Goal: Information Seeking & Learning: Learn about a topic

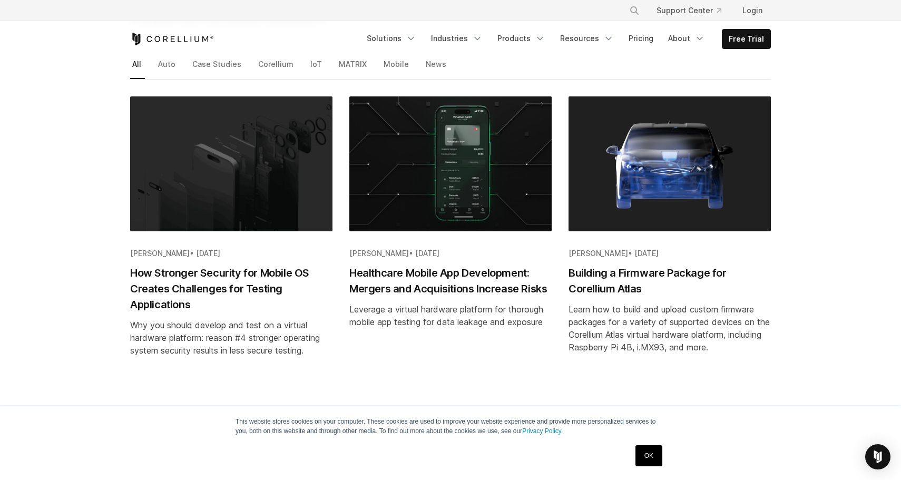
click at [259, 191] on img "Blog post summary: How Stronger Security for Mobile OS Creates Challenges for T…" at bounding box center [231, 163] width 202 height 135
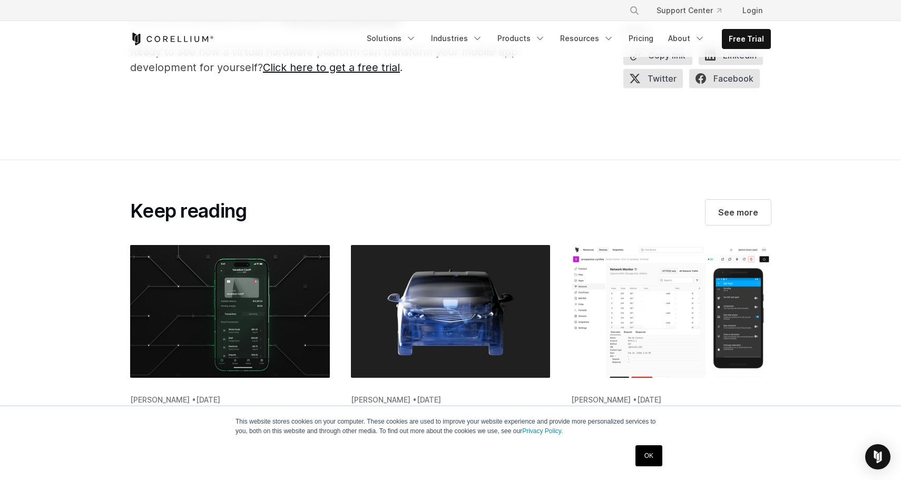
scroll to position [1631, 0]
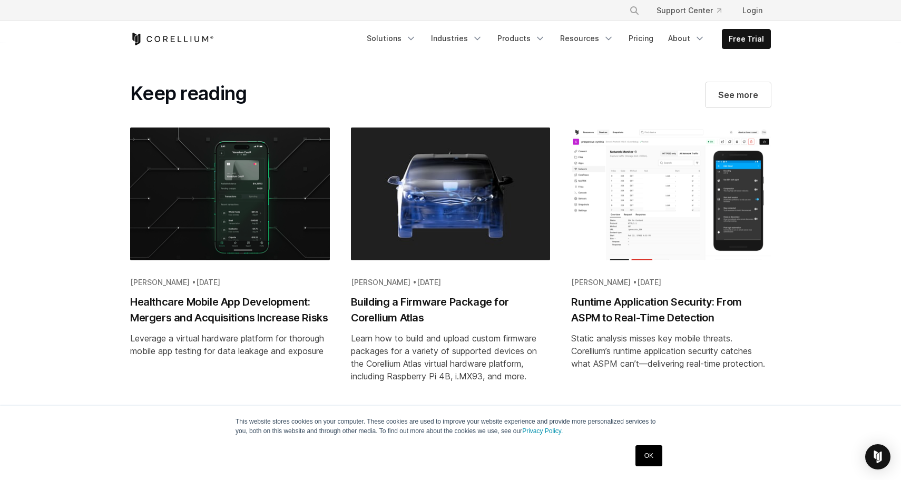
click at [645, 203] on img "Blog post summary: Runtime Application Security: From ASPM to Real-Time Detecti…" at bounding box center [671, 197] width 200 height 140
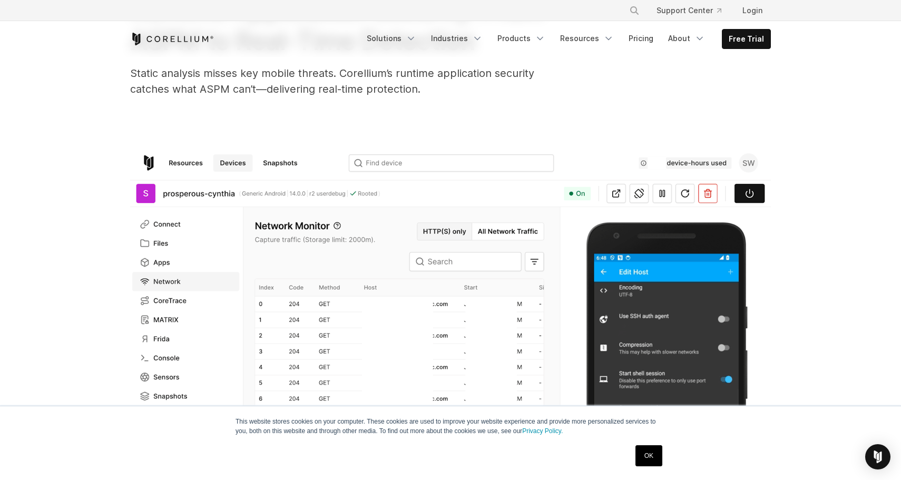
scroll to position [65, 0]
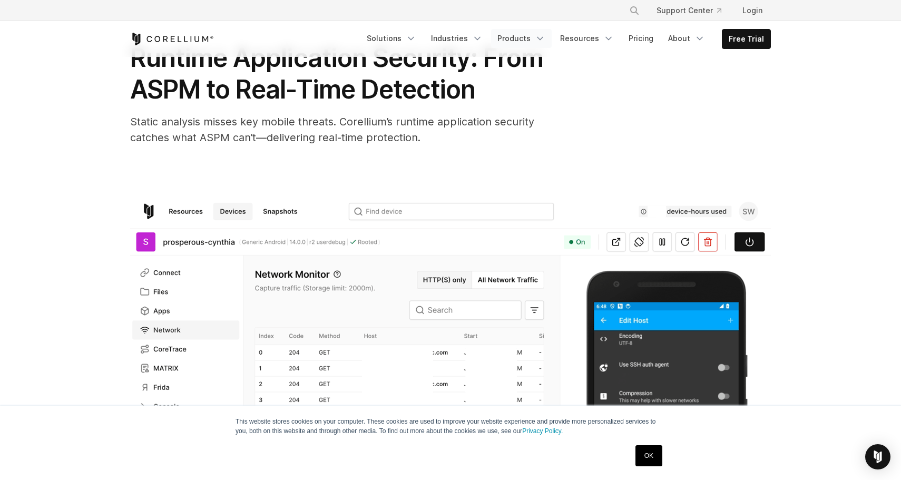
click at [545, 42] on icon "Navigation Menu" at bounding box center [540, 38] width 11 height 11
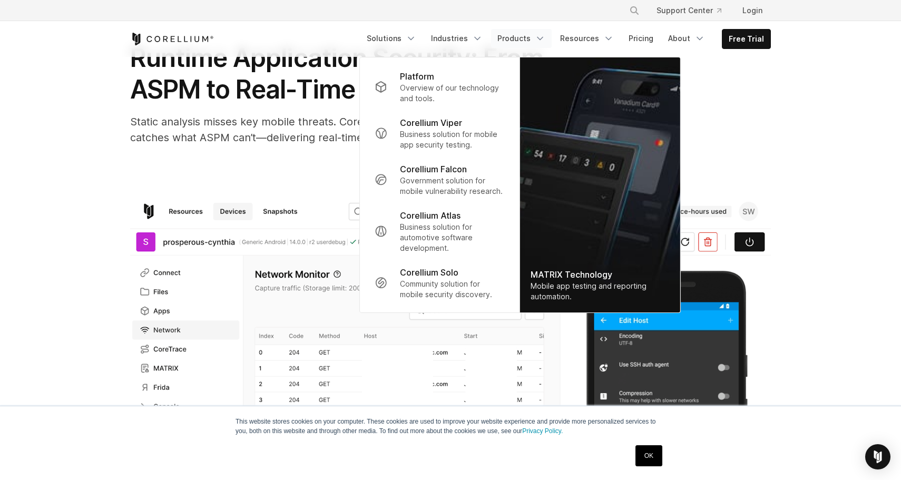
click at [299, 169] on div "Runtime Application Security: From ASPM to Real-Time Detection Static analysis …" at bounding box center [450, 345] width 674 height 706
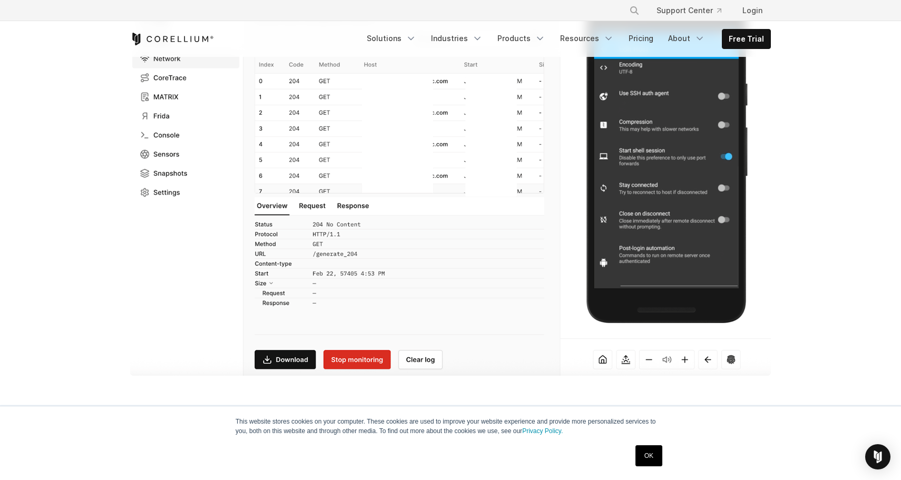
scroll to position [378, 0]
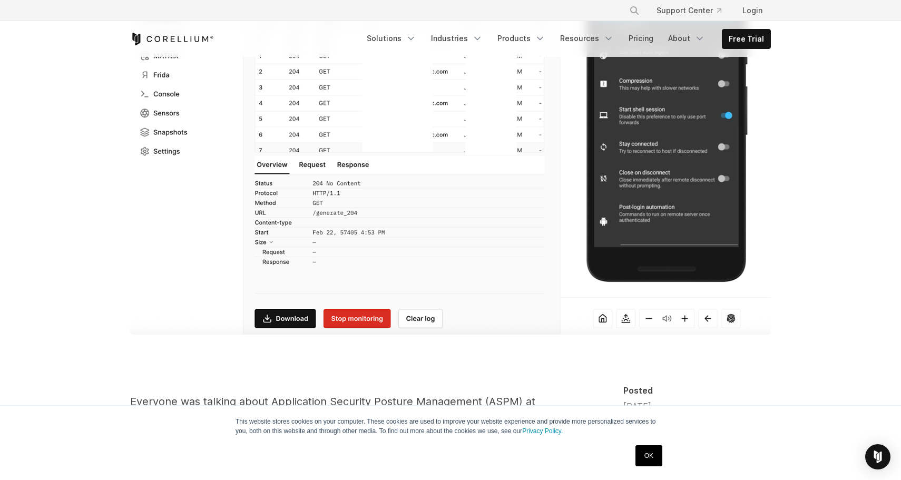
click at [647, 453] on link "OK" at bounding box center [648, 455] width 27 height 21
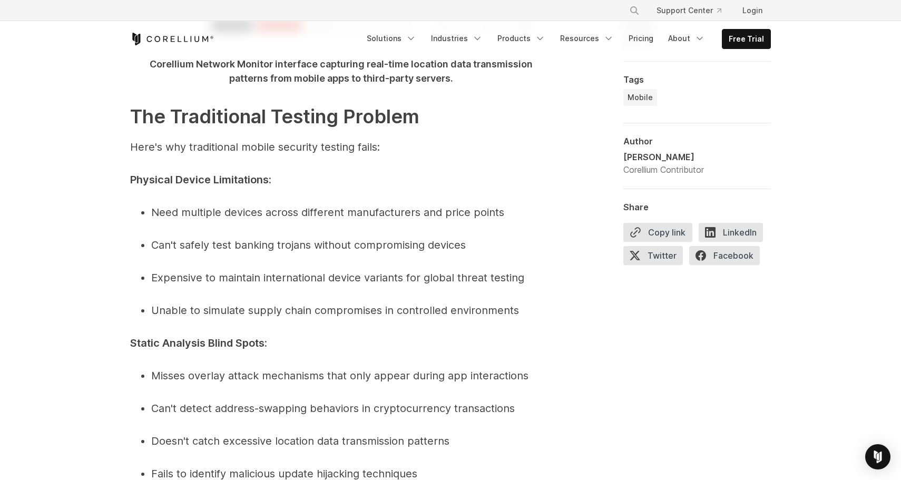
scroll to position [2860, 0]
